Goal: Find specific page/section: Find specific page/section

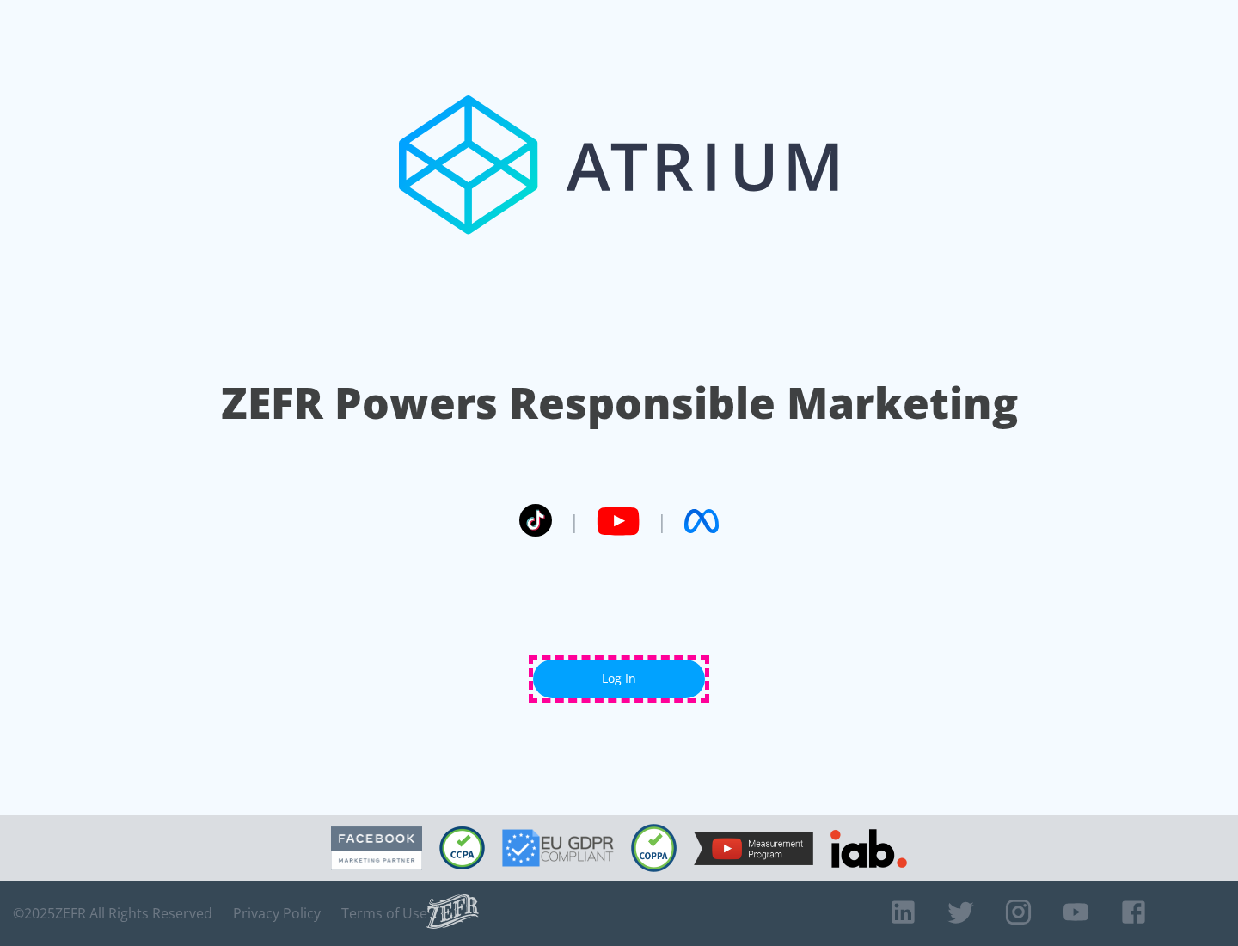
click at [619, 679] on link "Log In" at bounding box center [619, 679] width 172 height 39
